Goal: Find specific page/section

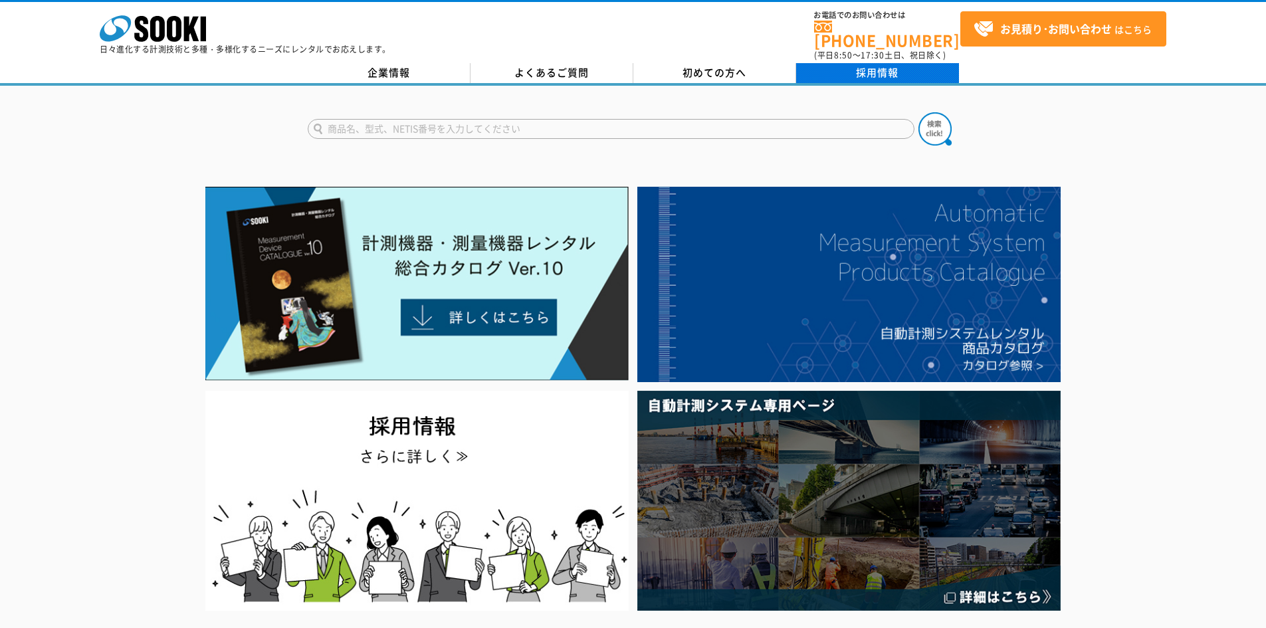
click at [846, 68] on link "採用情報" at bounding box center [877, 73] width 163 height 20
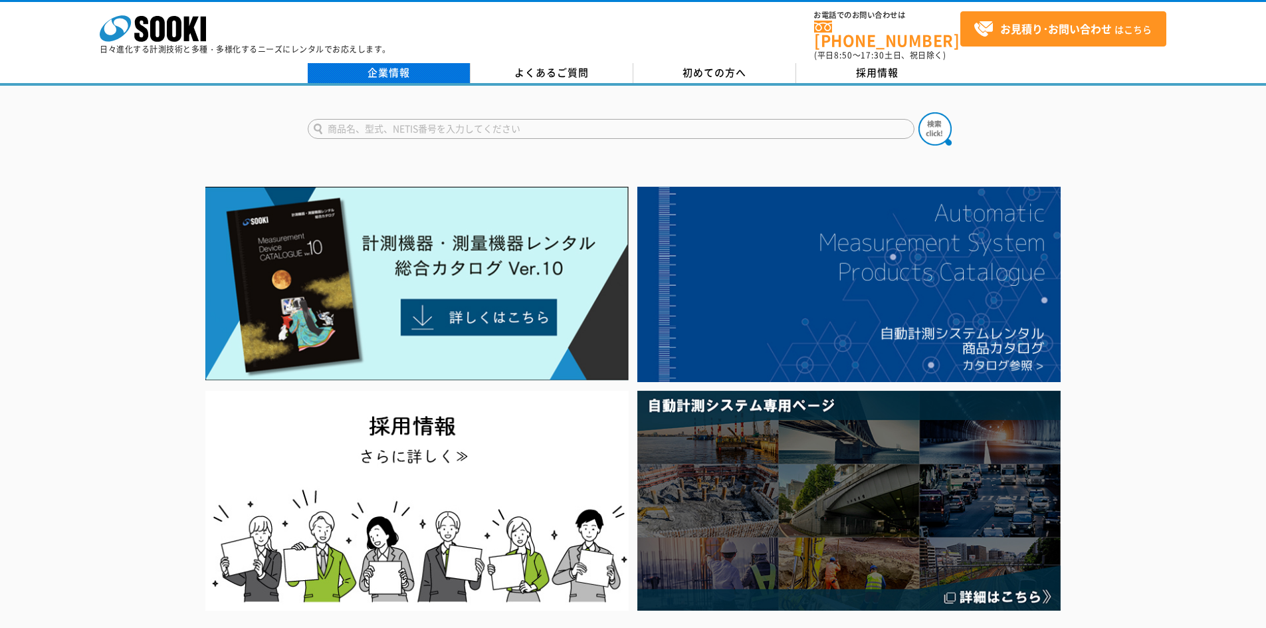
click at [389, 71] on link "企業情報" at bounding box center [389, 73] width 163 height 20
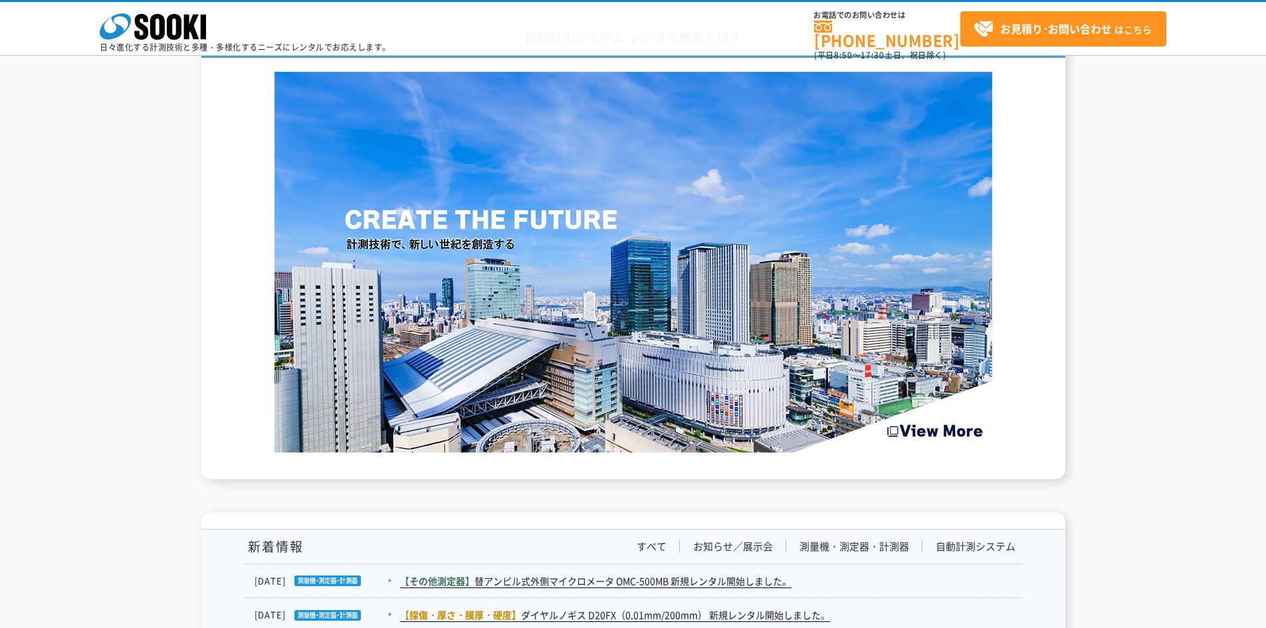
scroll to position [2159, 0]
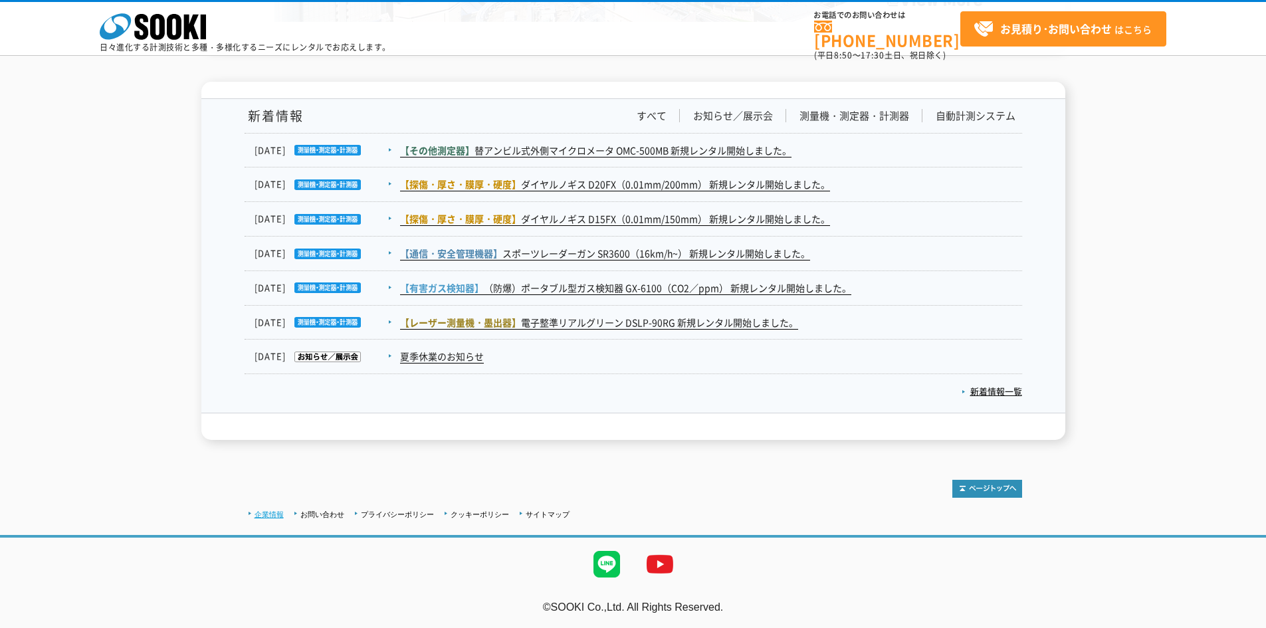
click at [272, 512] on link "企業情報" at bounding box center [268, 514] width 29 height 8
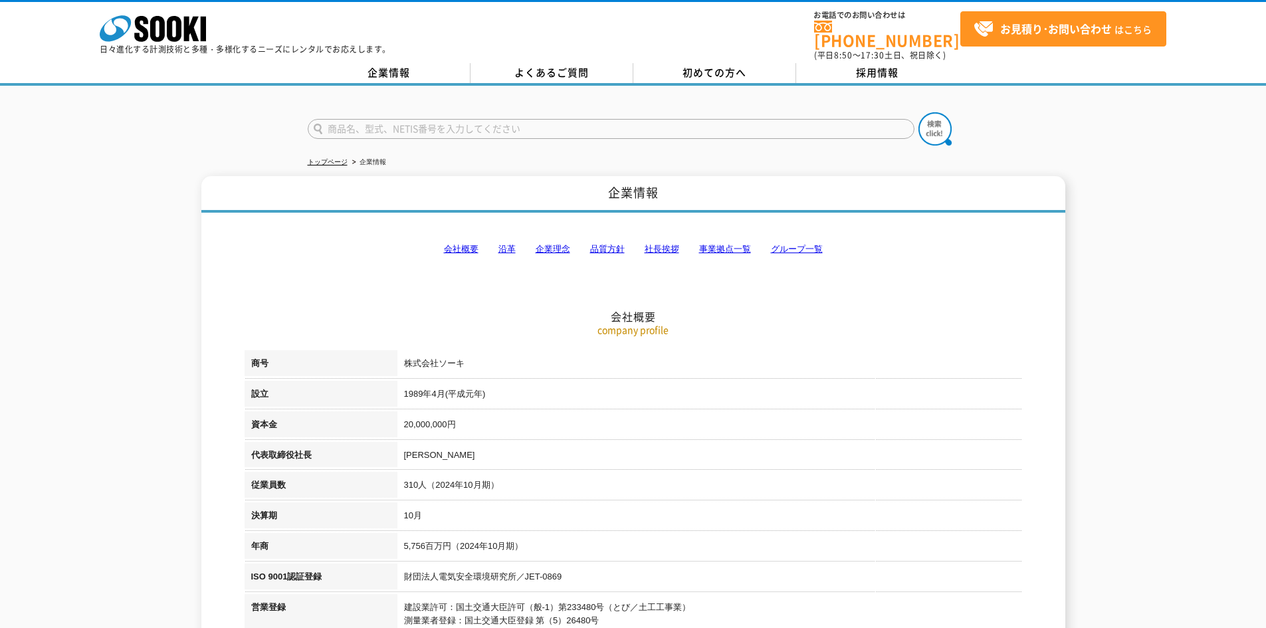
click at [718, 244] on link "事業拠点一覧" at bounding box center [725, 249] width 52 height 10
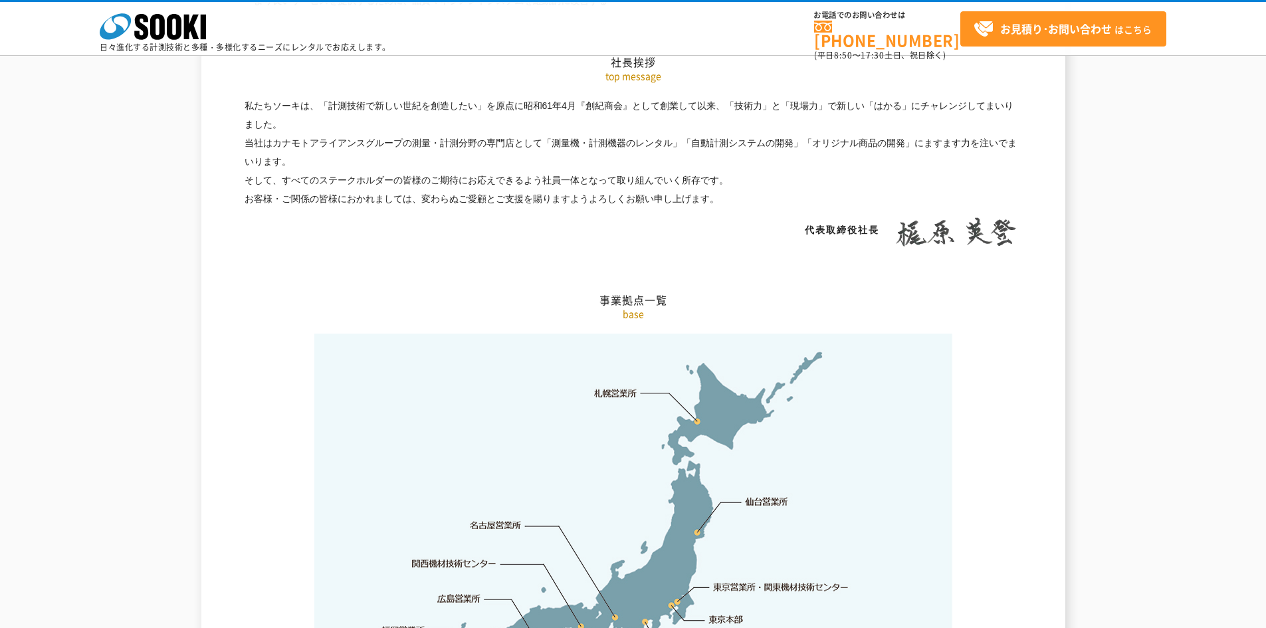
scroll to position [2668, 0]
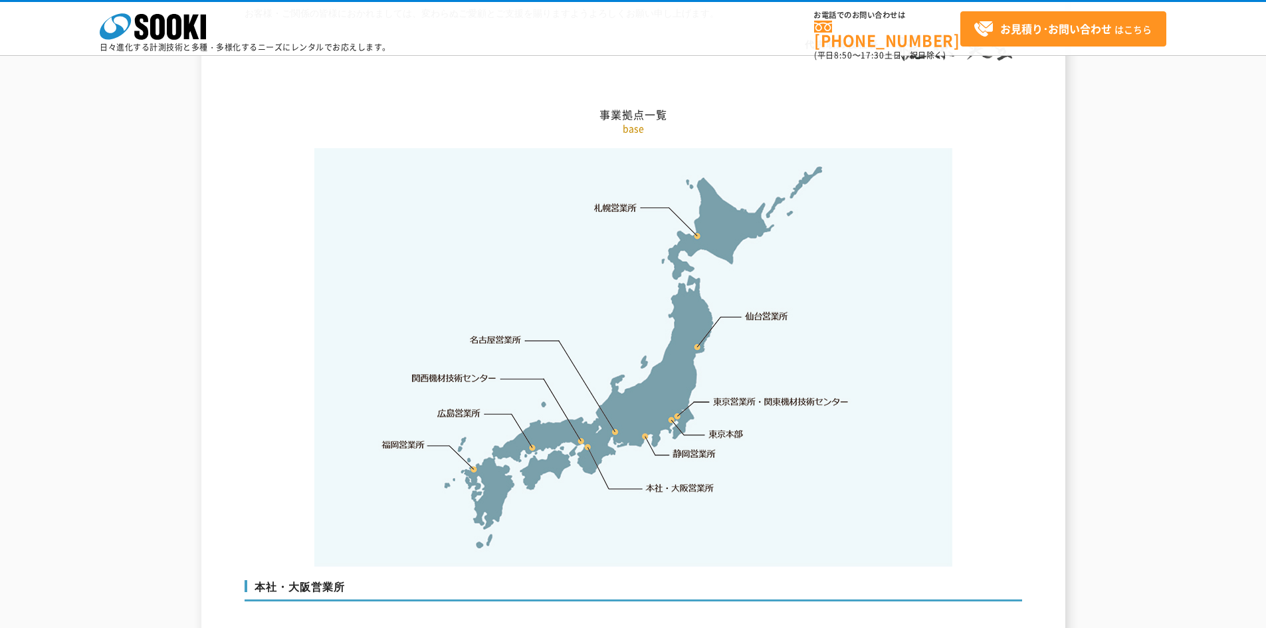
click at [473, 371] on link "関西機材技術センター" at bounding box center [454, 377] width 84 height 13
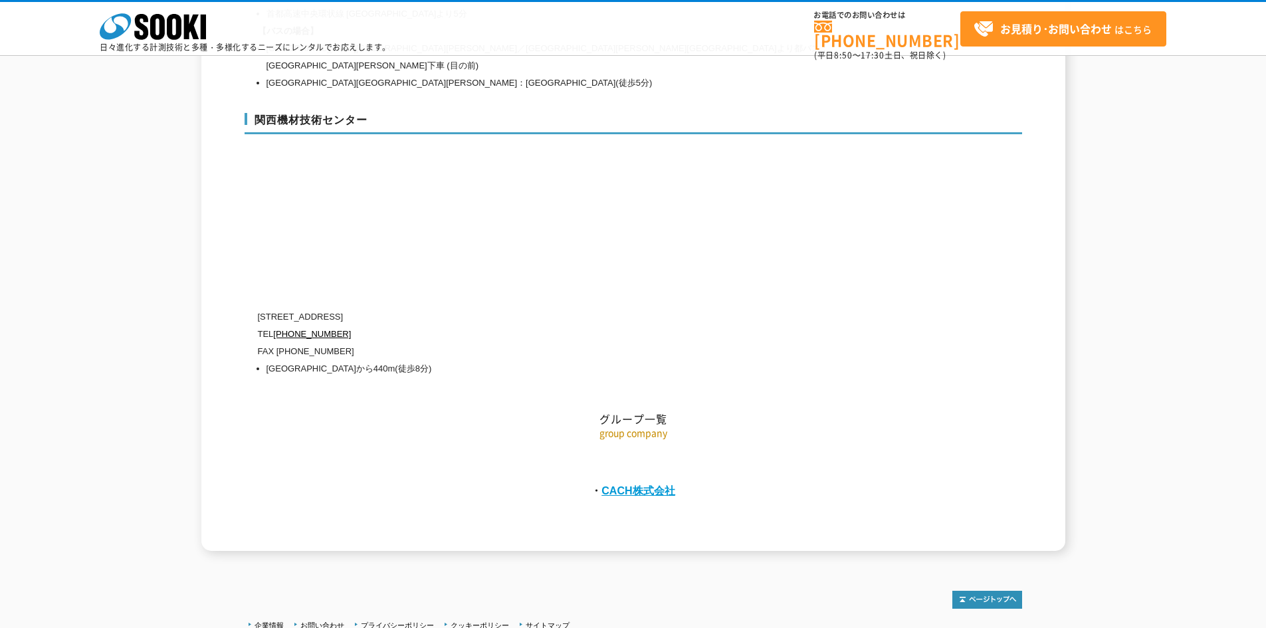
scroll to position [5615, 0]
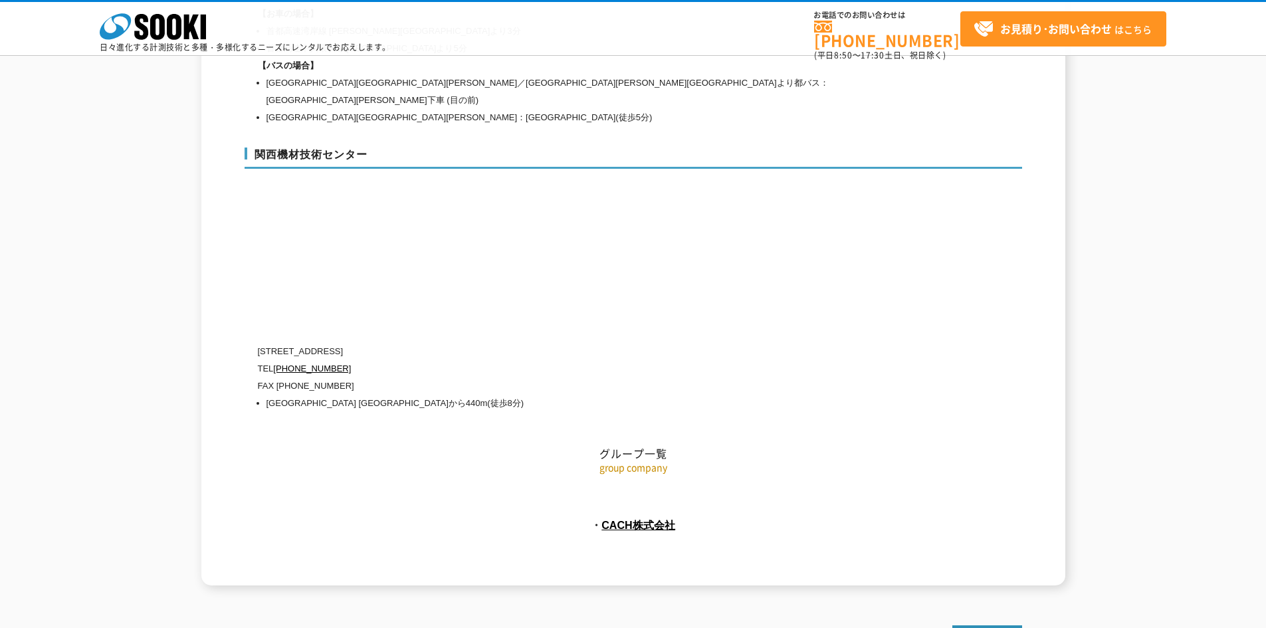
scroll to position [5581, 0]
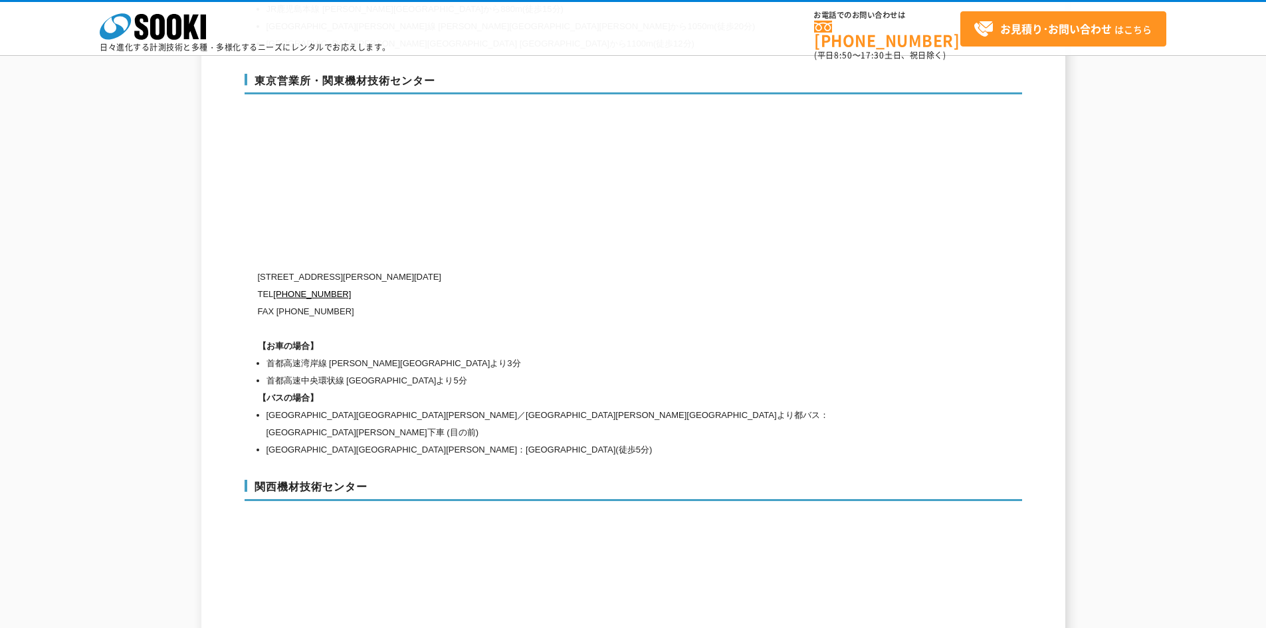
click at [312, 480] on h3 "関西機材技術センター" at bounding box center [632, 490] width 777 height 21
